Goal: Task Accomplishment & Management: Complete application form

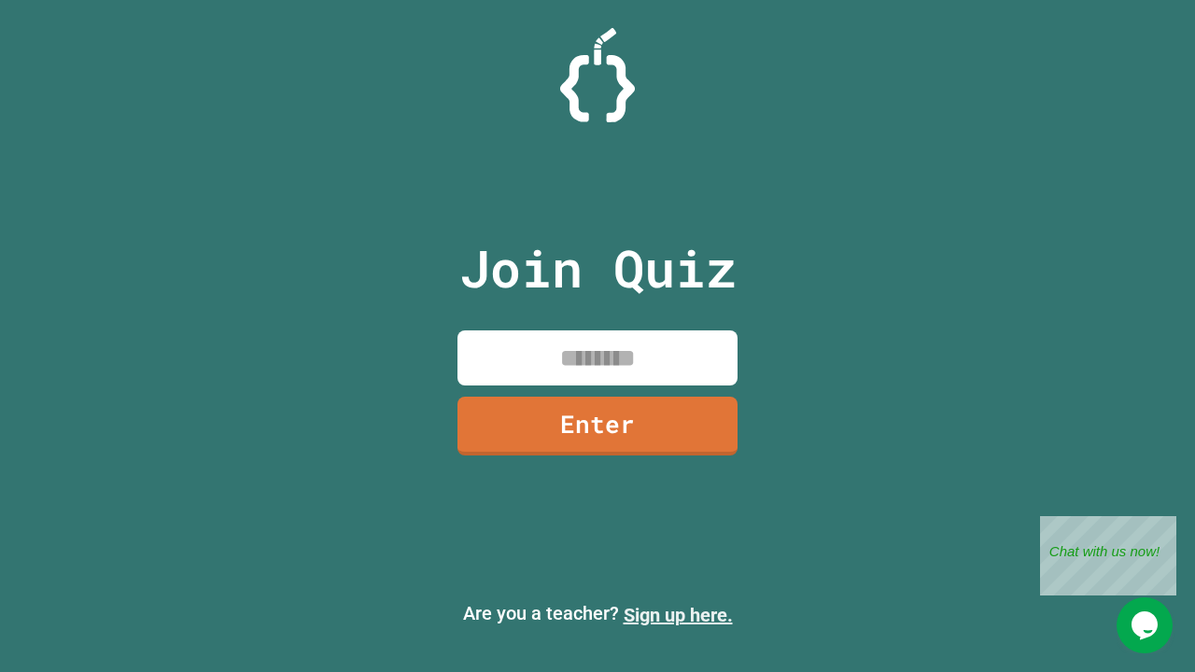
click at [678, 615] on link "Sign up here." at bounding box center [678, 615] width 109 height 22
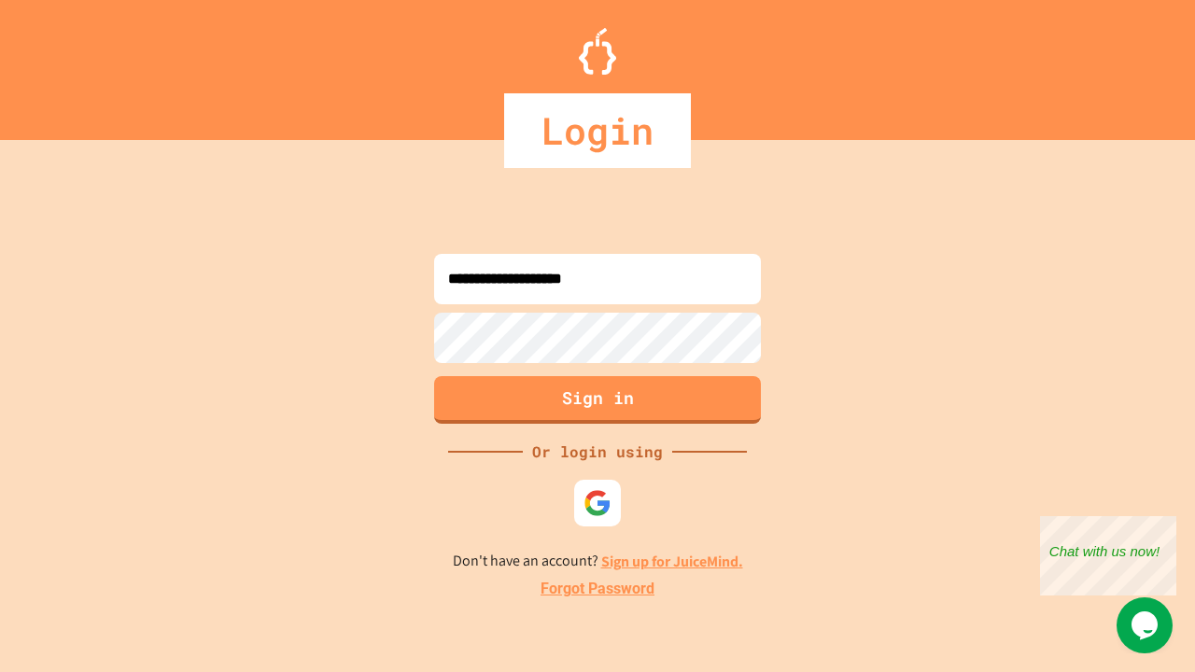
type input "**********"
